Goal: Task Accomplishment & Management: Use online tool/utility

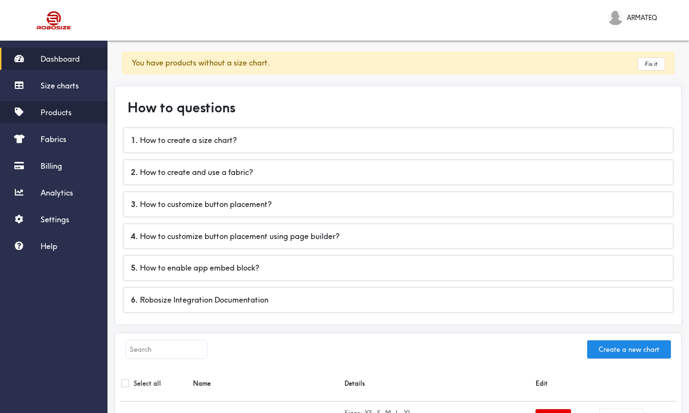
click at [59, 111] on span "Products" at bounding box center [56, 112] width 31 height 10
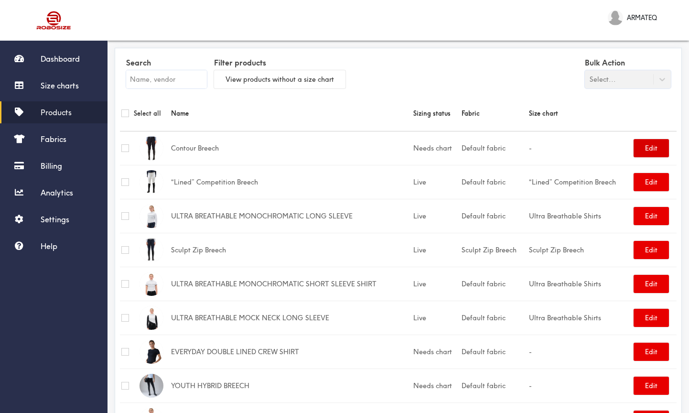
click at [641, 152] on button "Edit" at bounding box center [650, 148] width 35 height 18
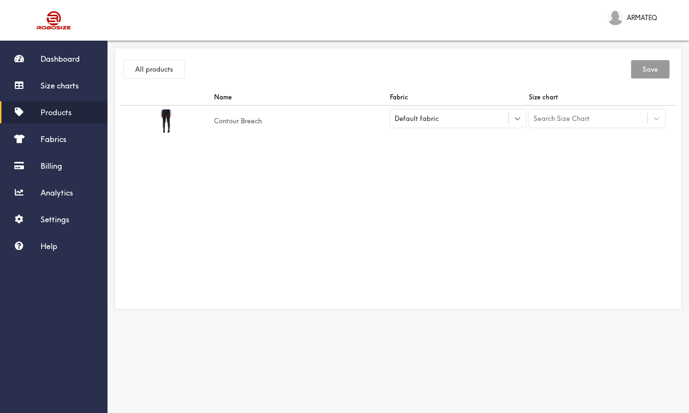
click at [523, 120] on div at bounding box center [517, 118] width 17 height 17
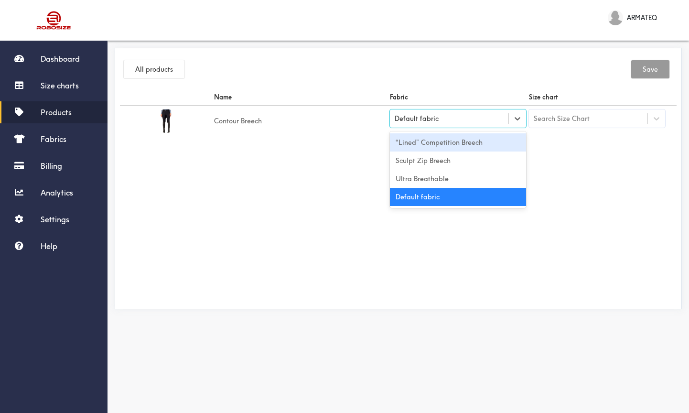
click at [479, 137] on div "“Lined” Competition Breech" at bounding box center [458, 142] width 136 height 18
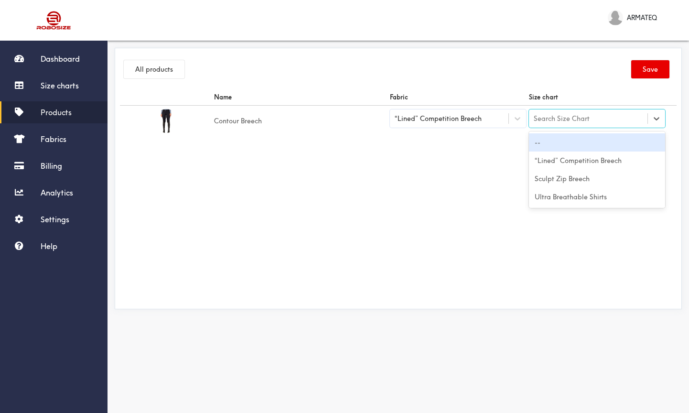
click at [579, 118] on div "Search Size Chart" at bounding box center [562, 118] width 56 height 11
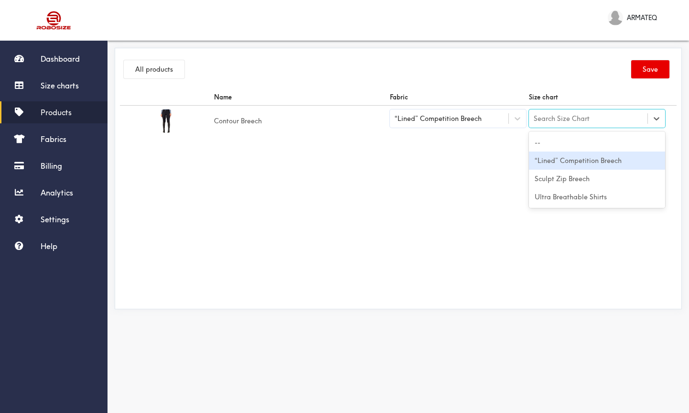
click at [582, 161] on div "“Lined” Competition Breech" at bounding box center [597, 160] width 136 height 18
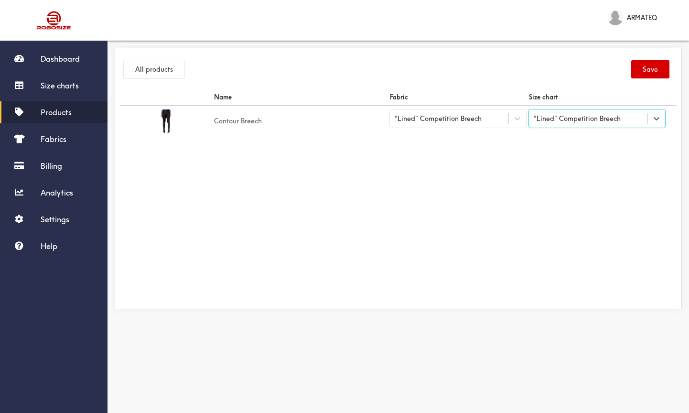
click at [658, 72] on button "Save" at bounding box center [650, 69] width 38 height 18
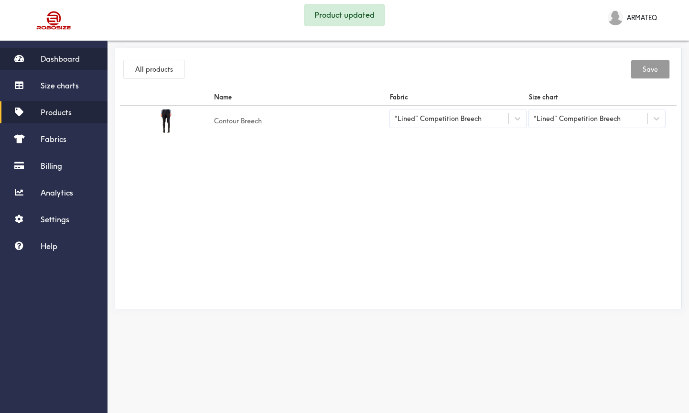
click at [53, 58] on span "Dashboard" at bounding box center [60, 59] width 39 height 10
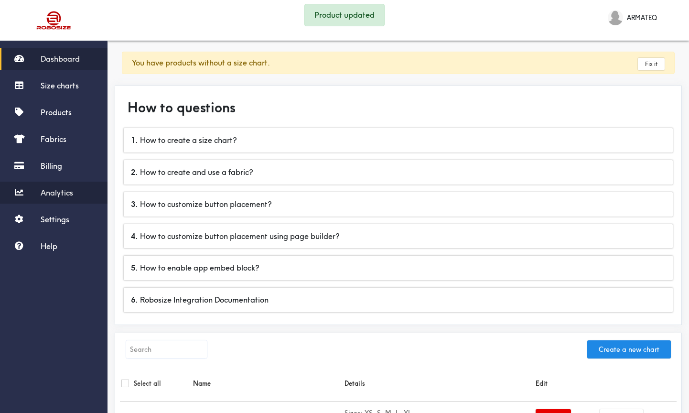
click at [54, 189] on span "Analytics" at bounding box center [57, 193] width 32 height 10
